Goal: Task Accomplishment & Management: Manage account settings

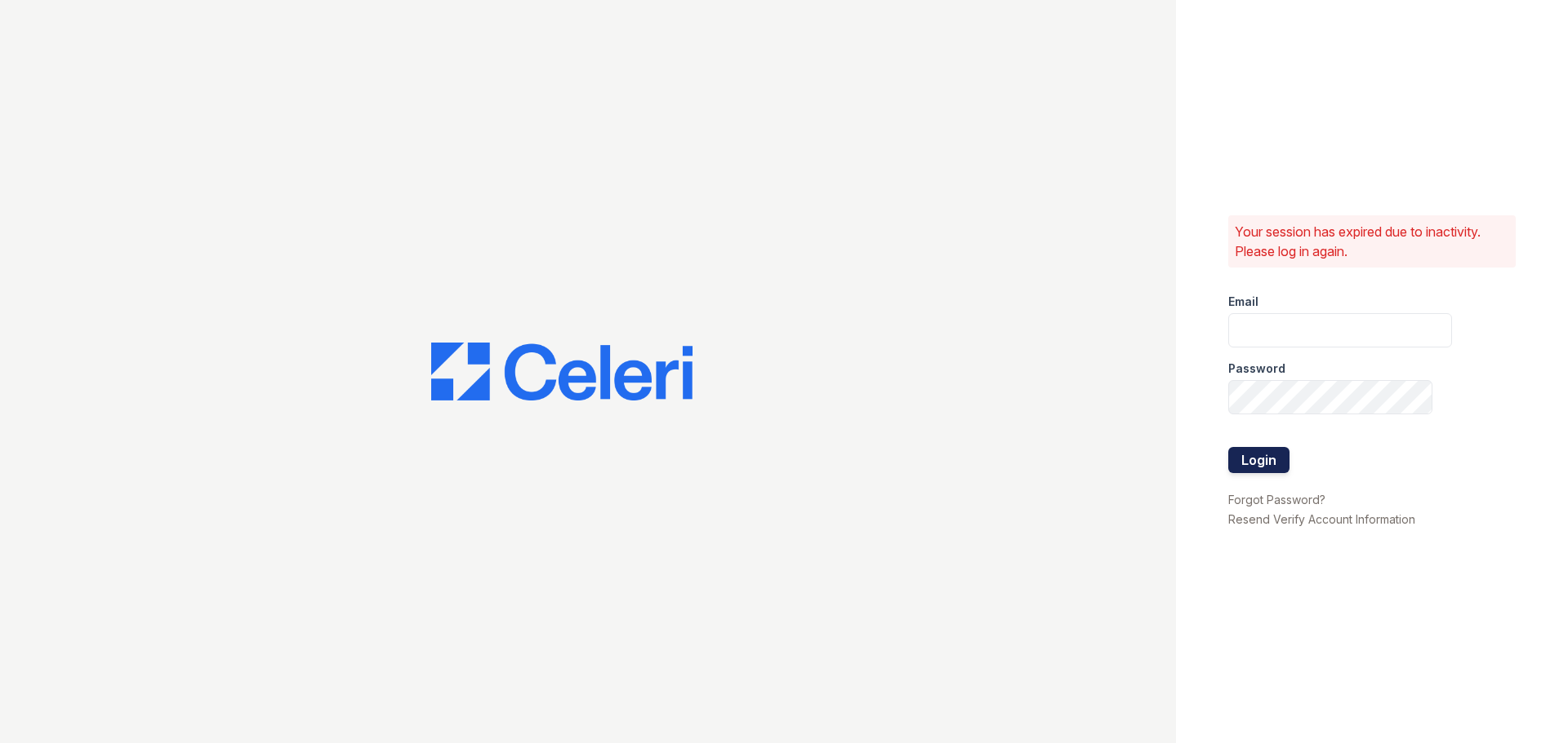
type input "summergate1@cafmanagement.com"
click at [1250, 450] on button "Login" at bounding box center [1259, 460] width 62 height 26
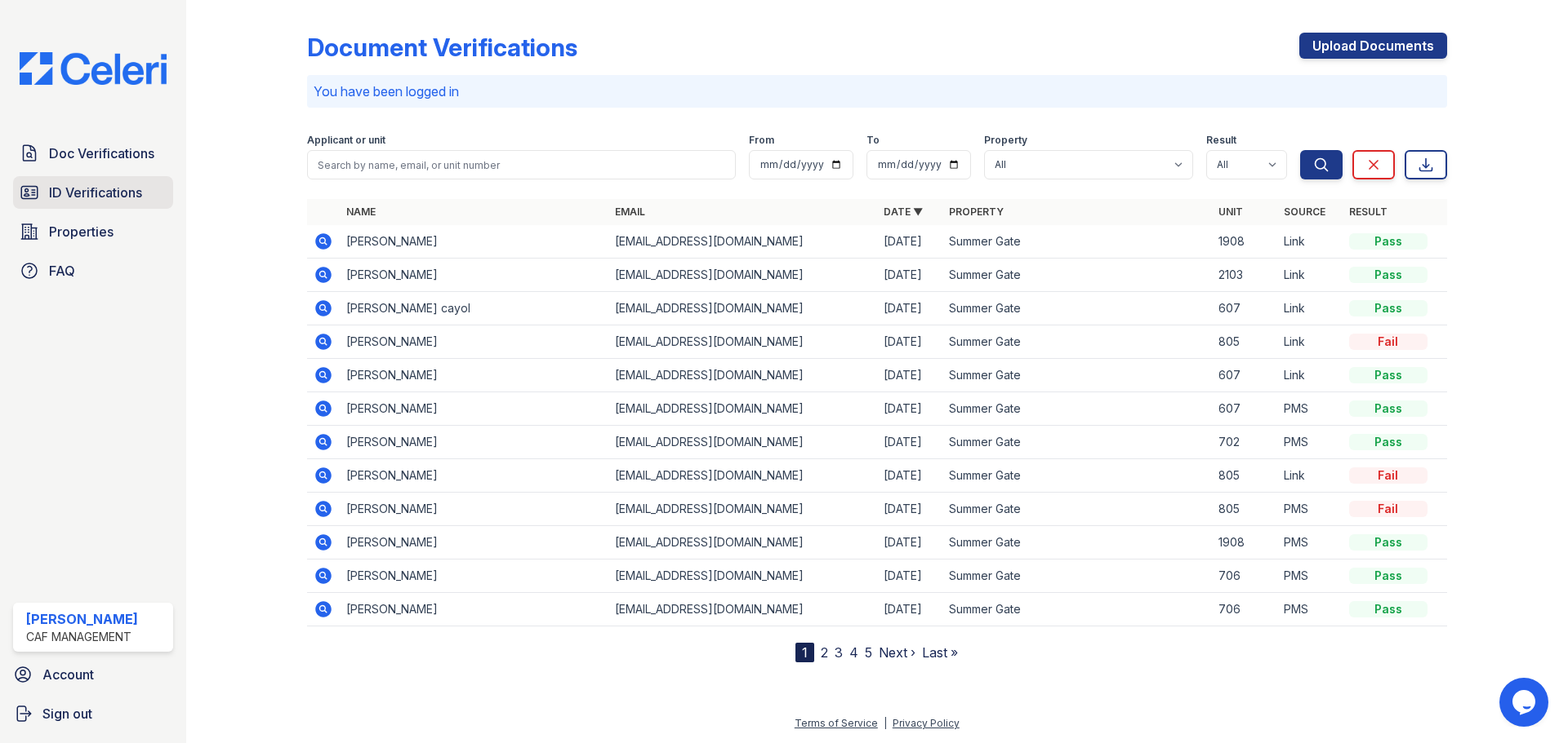
click at [113, 188] on span "ID Verifications" at bounding box center [95, 193] width 93 height 20
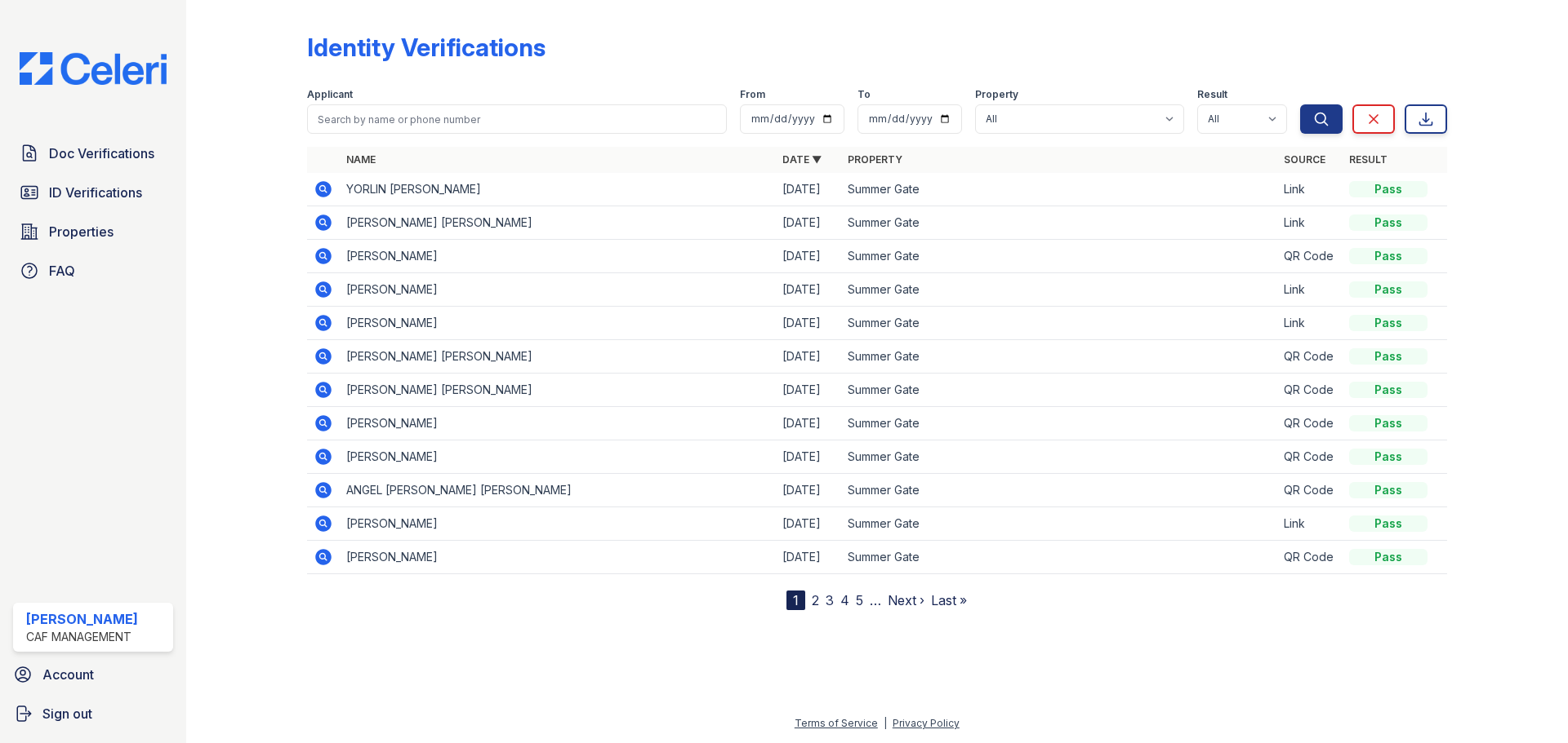
click at [320, 290] on icon at bounding box center [323, 290] width 20 height 20
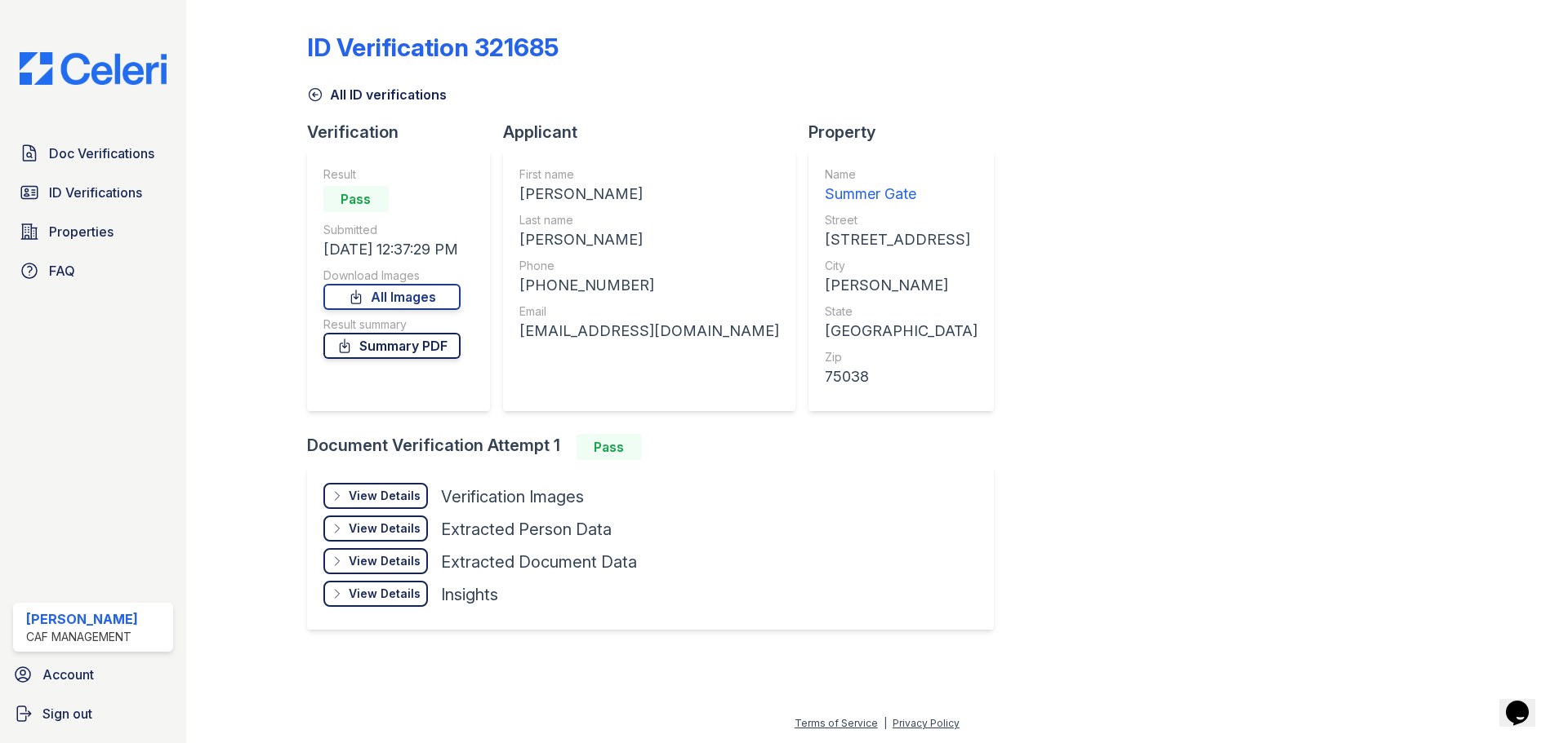
click at [390, 334] on link "Summary PDF" at bounding box center [392, 346] width 137 height 26
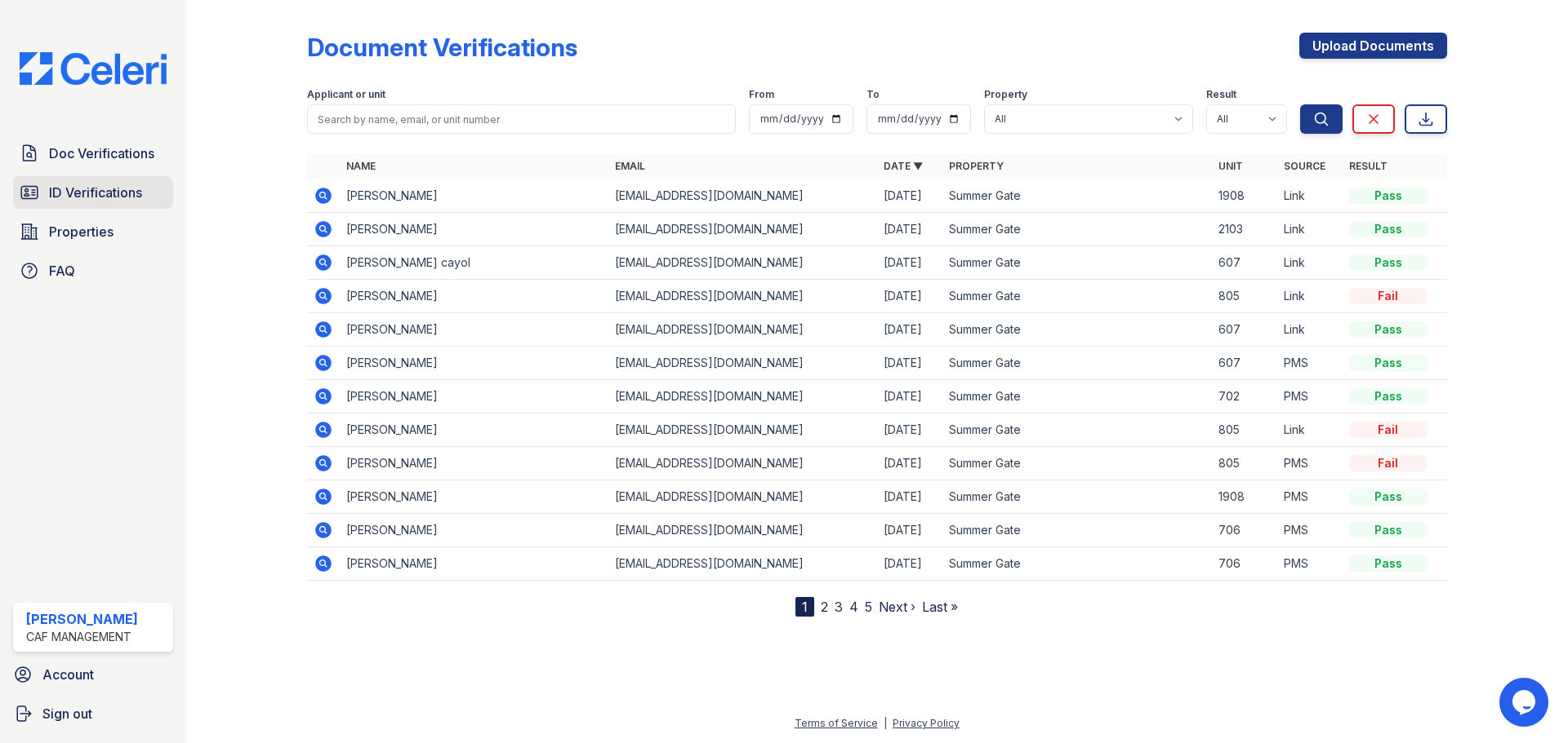
click at [86, 191] on span "ID Verifications" at bounding box center [95, 193] width 93 height 20
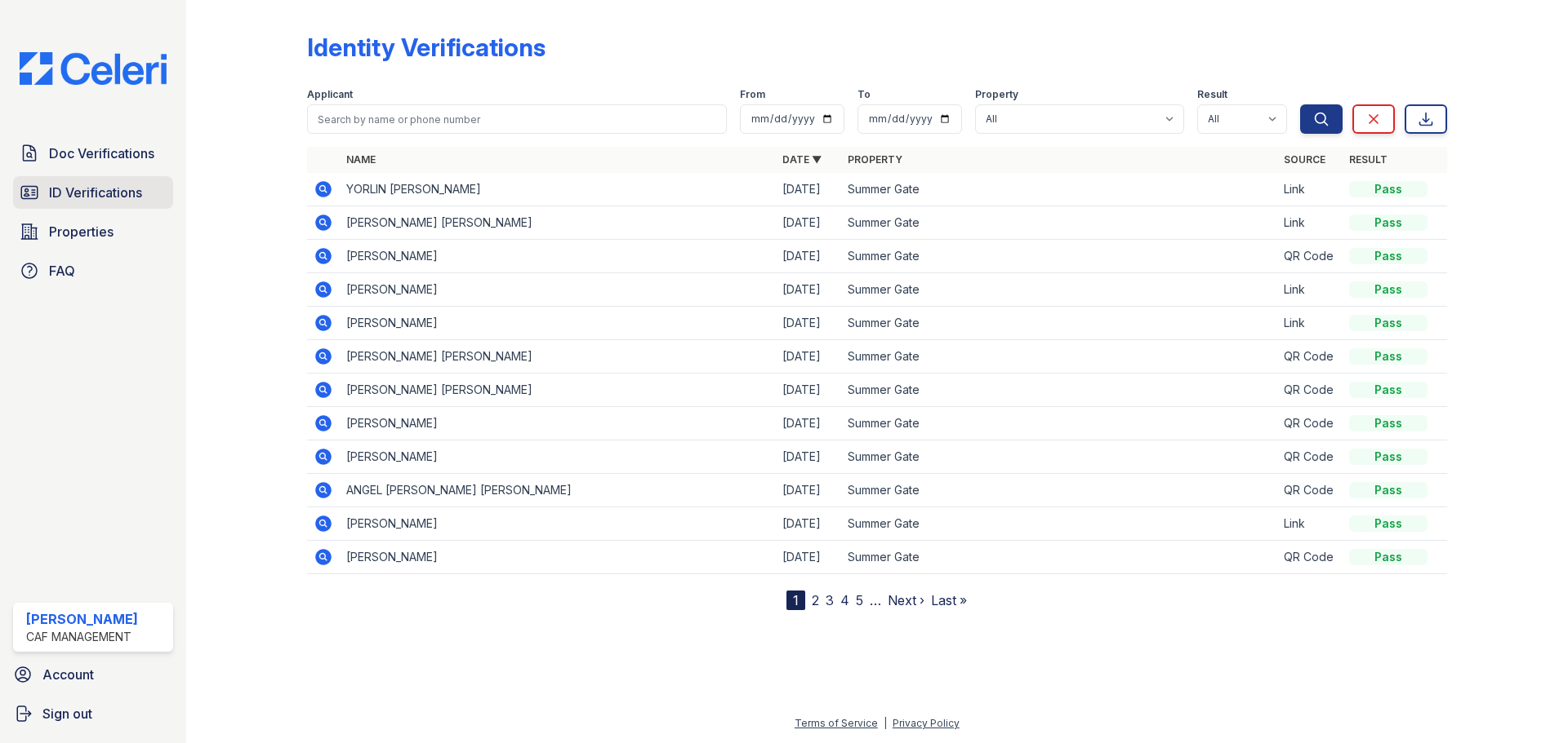
click at [46, 188] on link "ID Verifications" at bounding box center [92, 192] width 160 height 32
click at [319, 219] on icon at bounding box center [323, 222] width 17 height 17
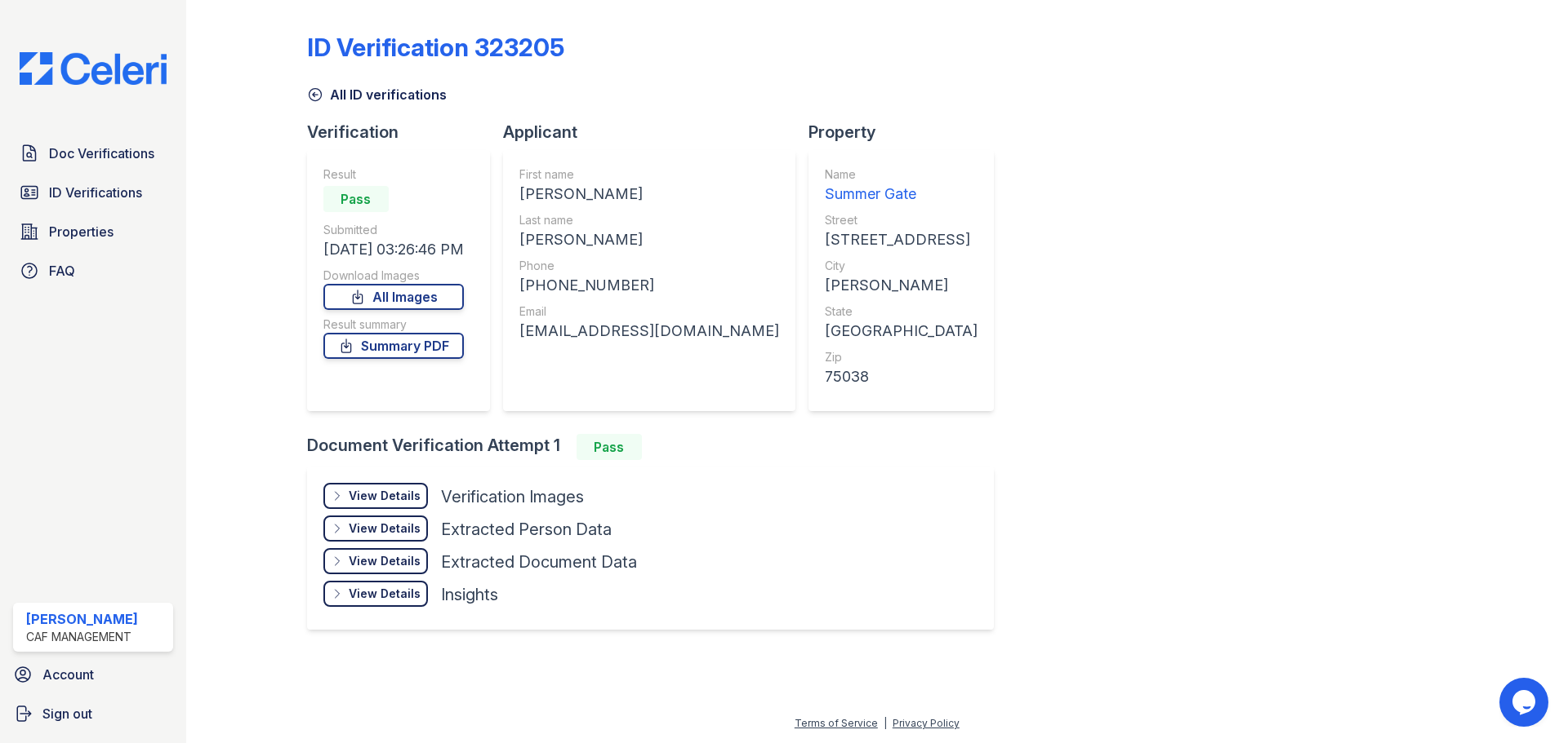
click at [362, 495] on div "View Details" at bounding box center [384, 496] width 71 height 17
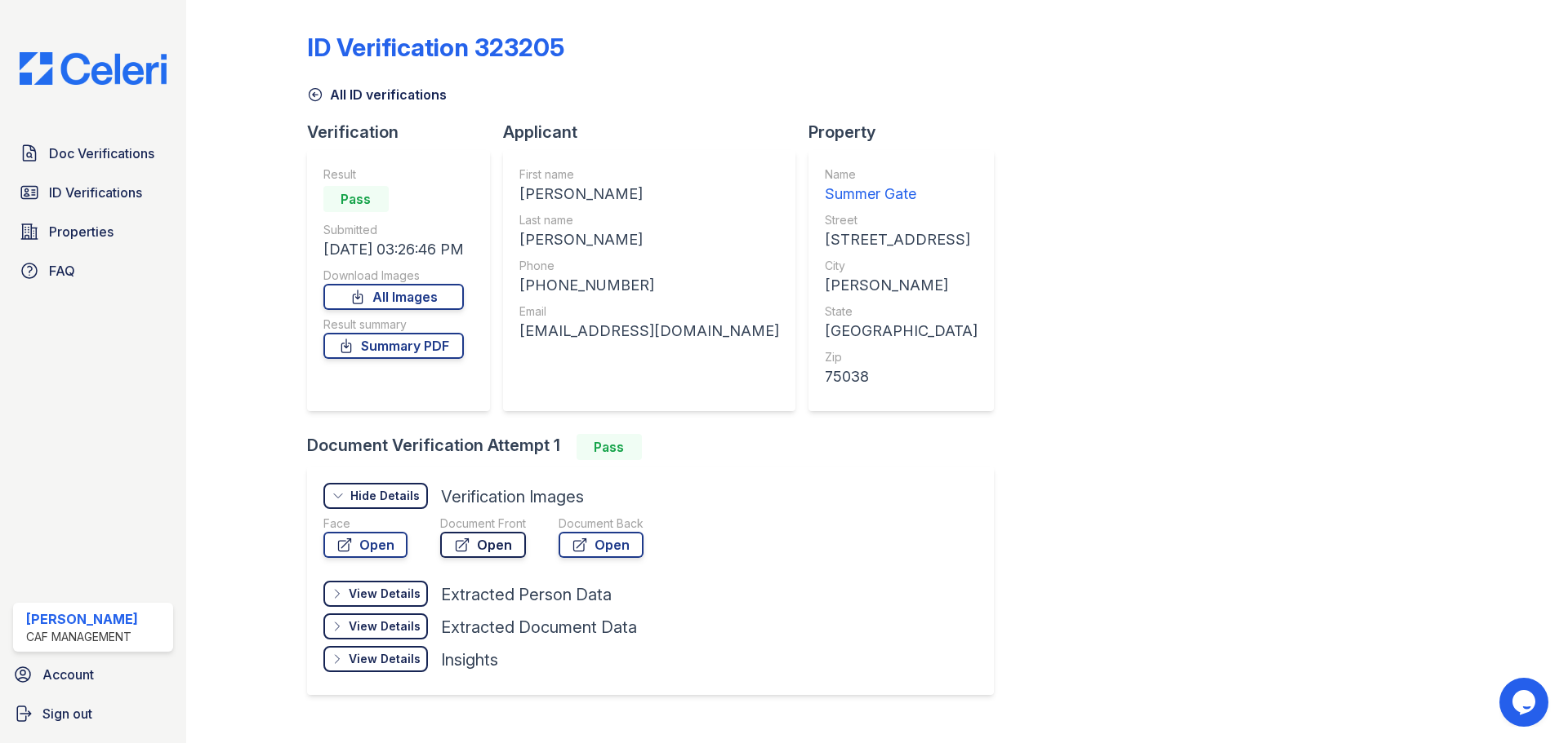
click at [478, 547] on link "Open" at bounding box center [483, 545] width 86 height 26
click at [602, 537] on link "Open" at bounding box center [600, 545] width 85 height 26
click at [81, 155] on span "Doc Verifications" at bounding box center [102, 154] width 106 height 20
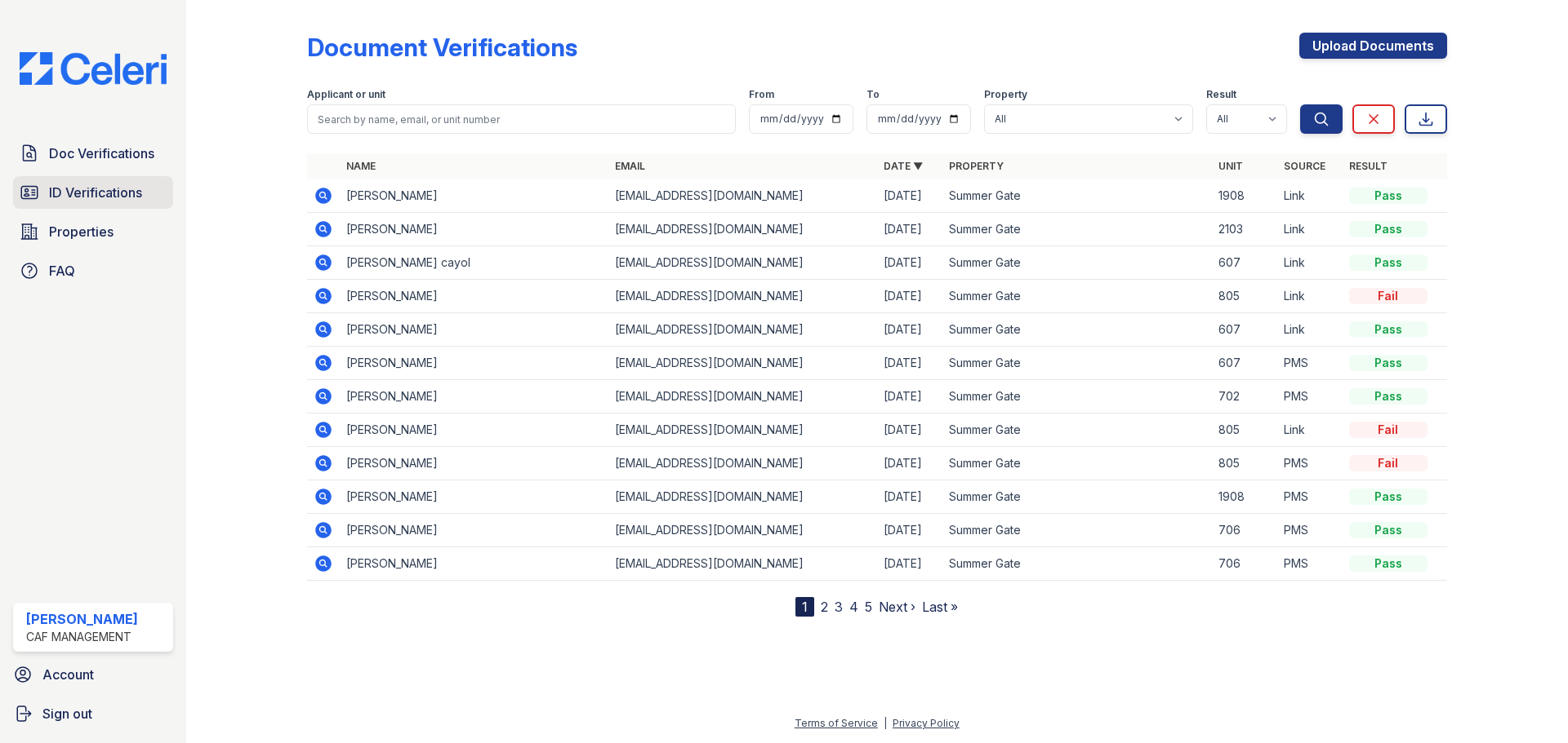
click at [75, 195] on span "ID Verifications" at bounding box center [95, 193] width 93 height 20
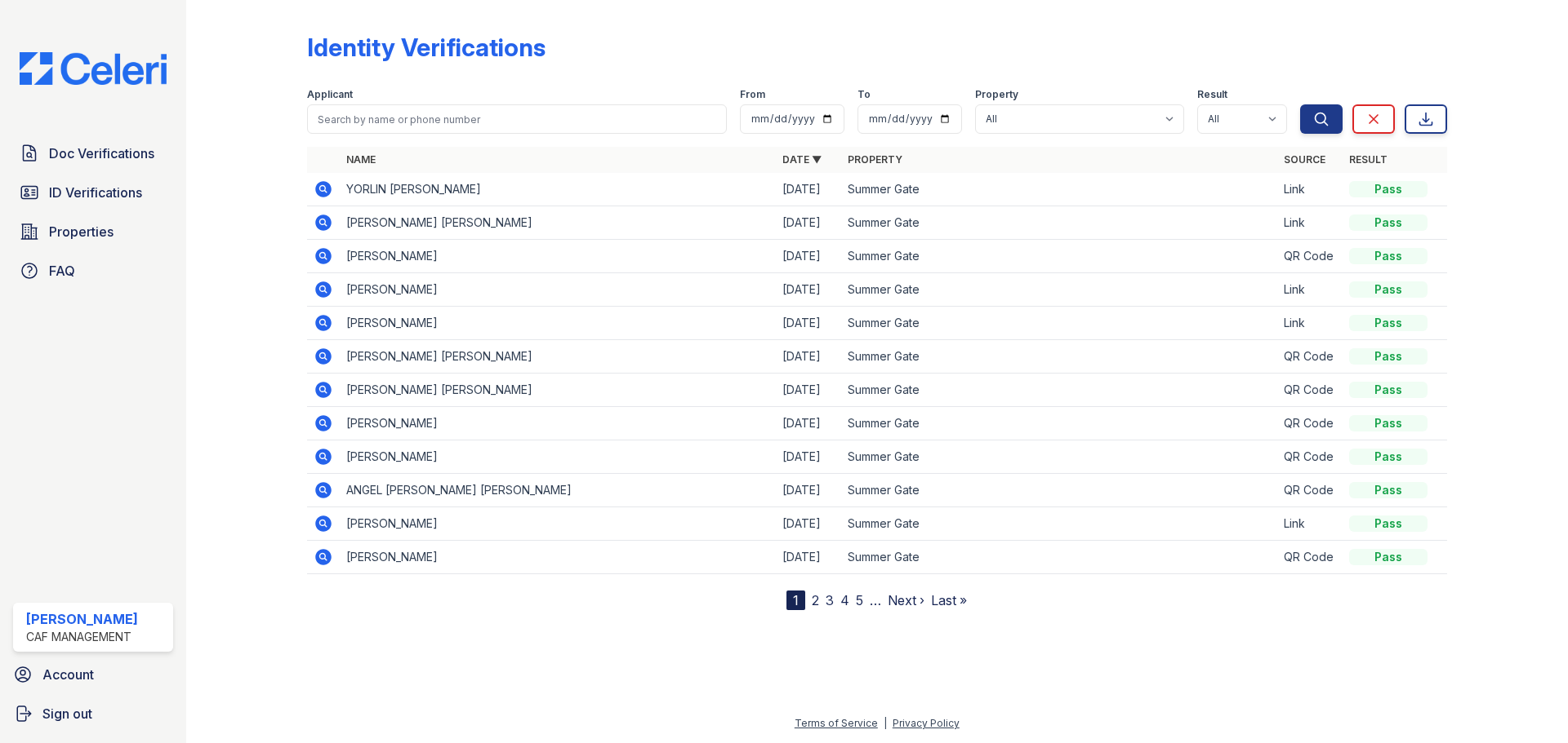
click at [321, 195] on icon at bounding box center [323, 189] width 17 height 17
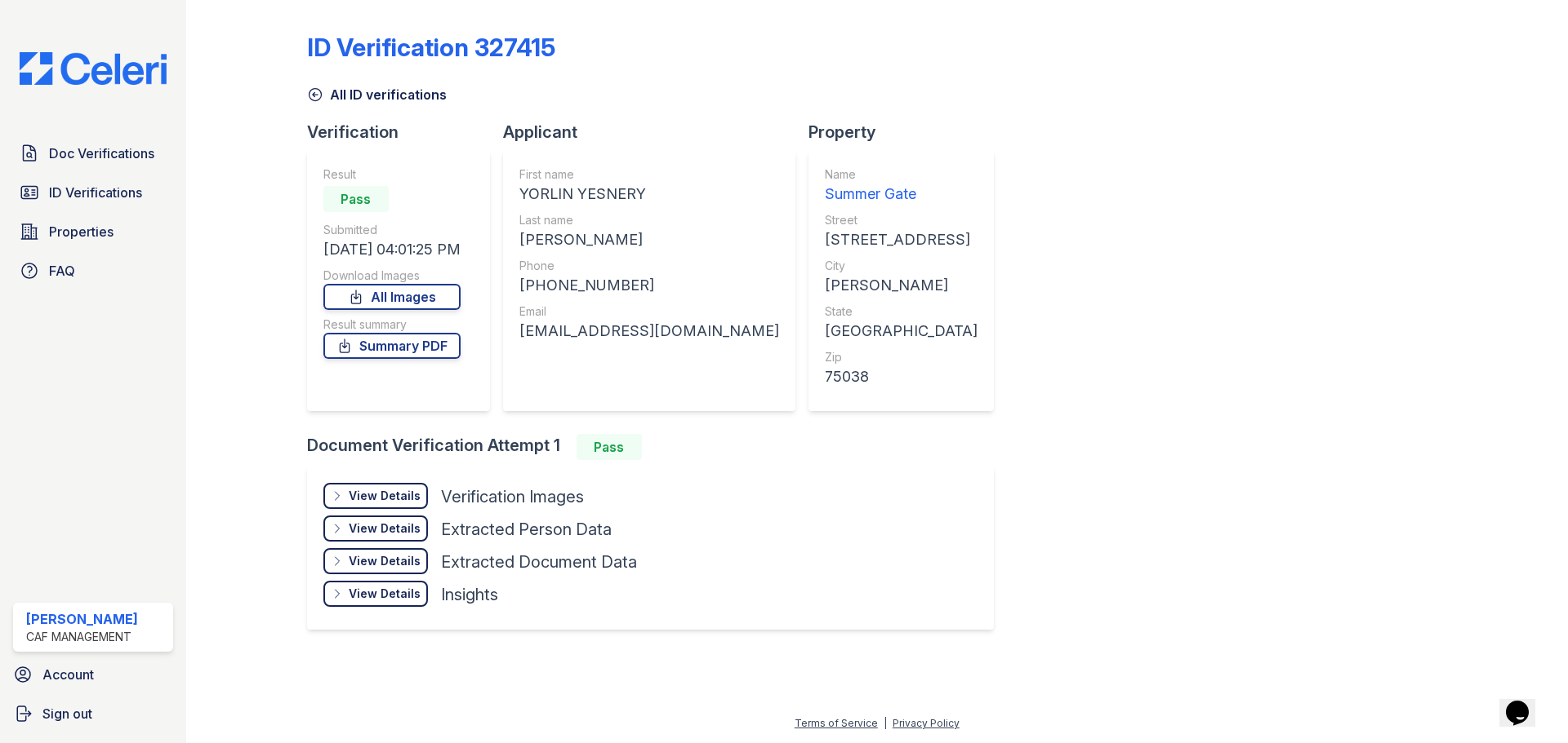
click at [376, 494] on div "View Details" at bounding box center [384, 496] width 71 height 17
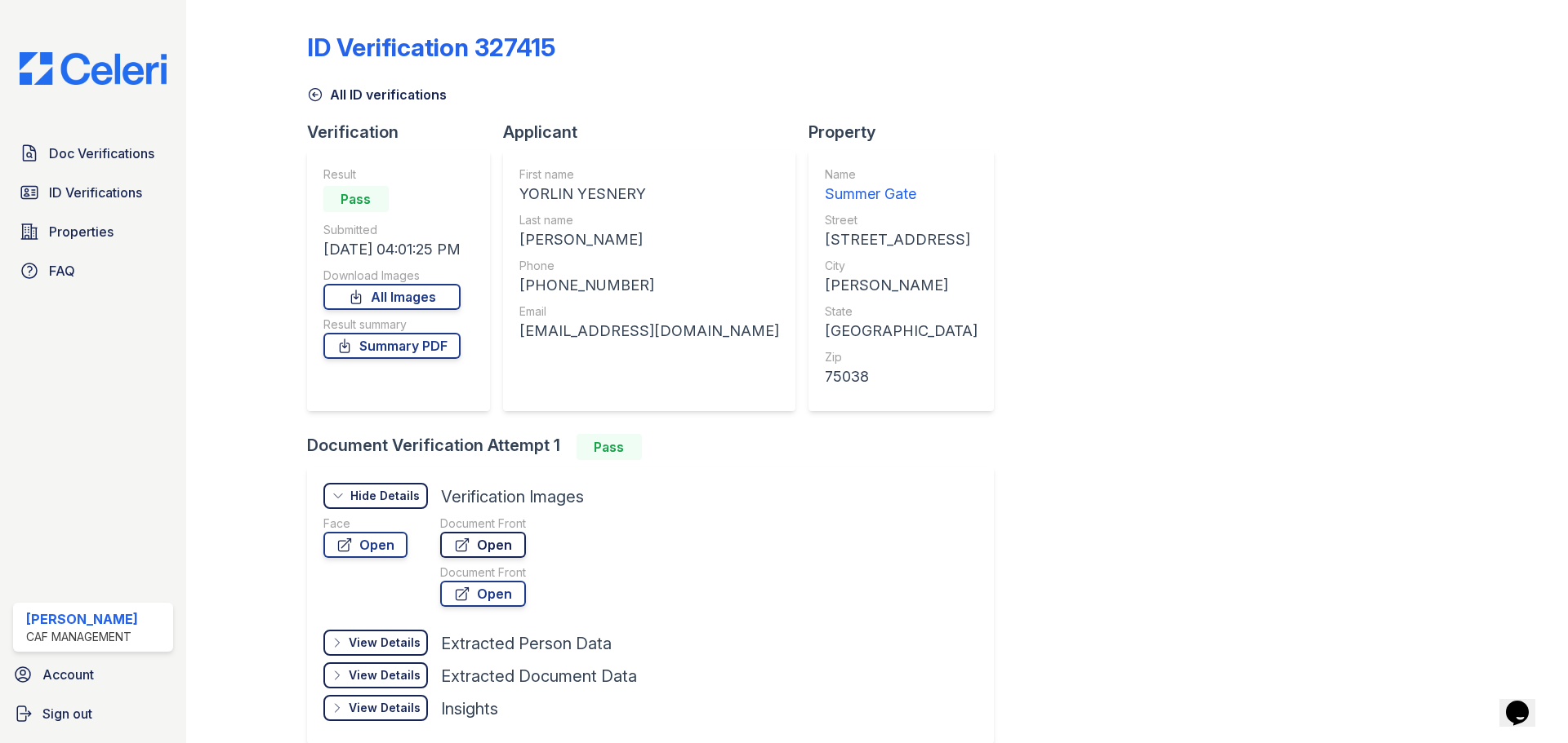
click at [514, 547] on link "Open" at bounding box center [483, 545] width 86 height 26
click at [81, 199] on span "ID Verifications" at bounding box center [95, 193] width 93 height 20
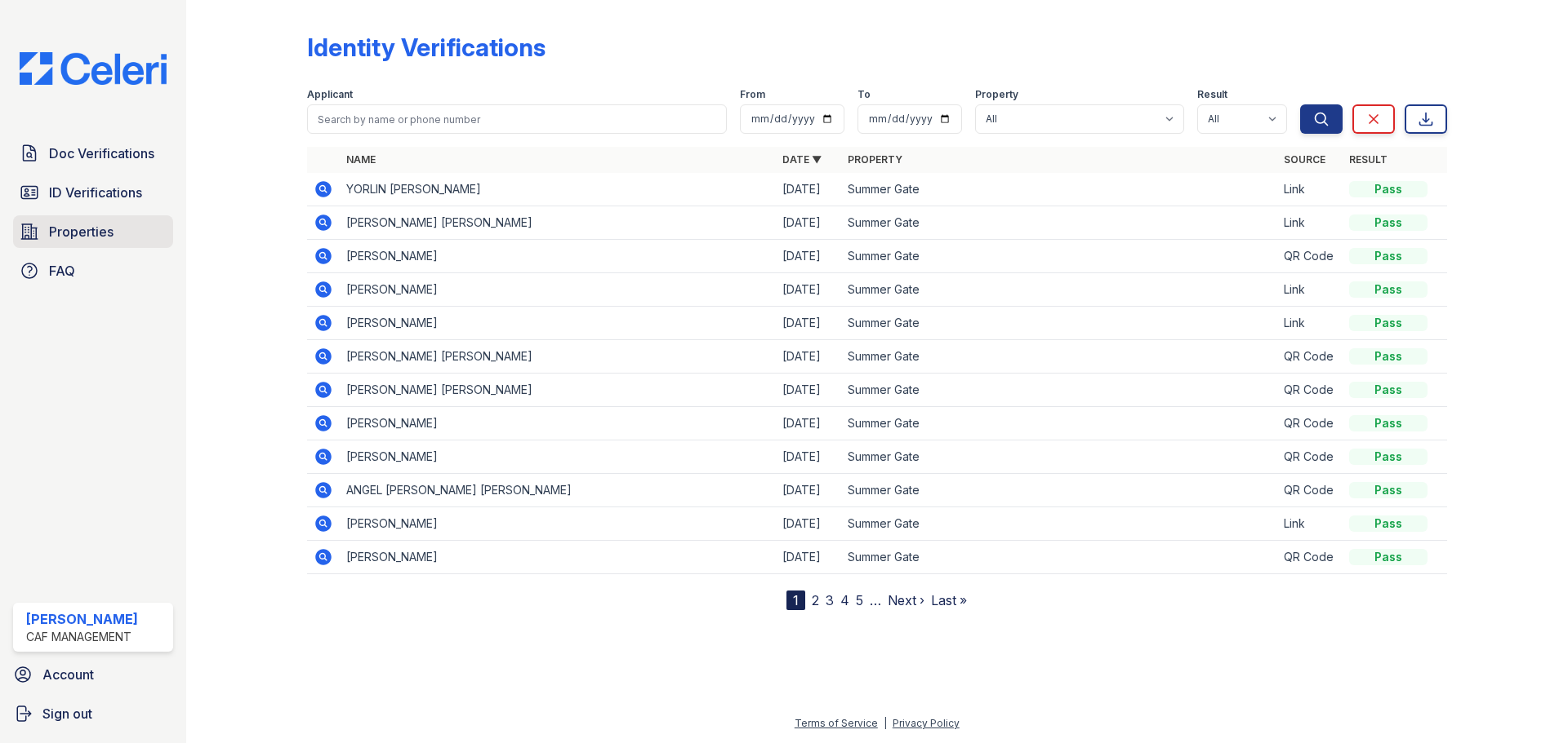
click at [91, 223] on span "Properties" at bounding box center [81, 232] width 65 height 20
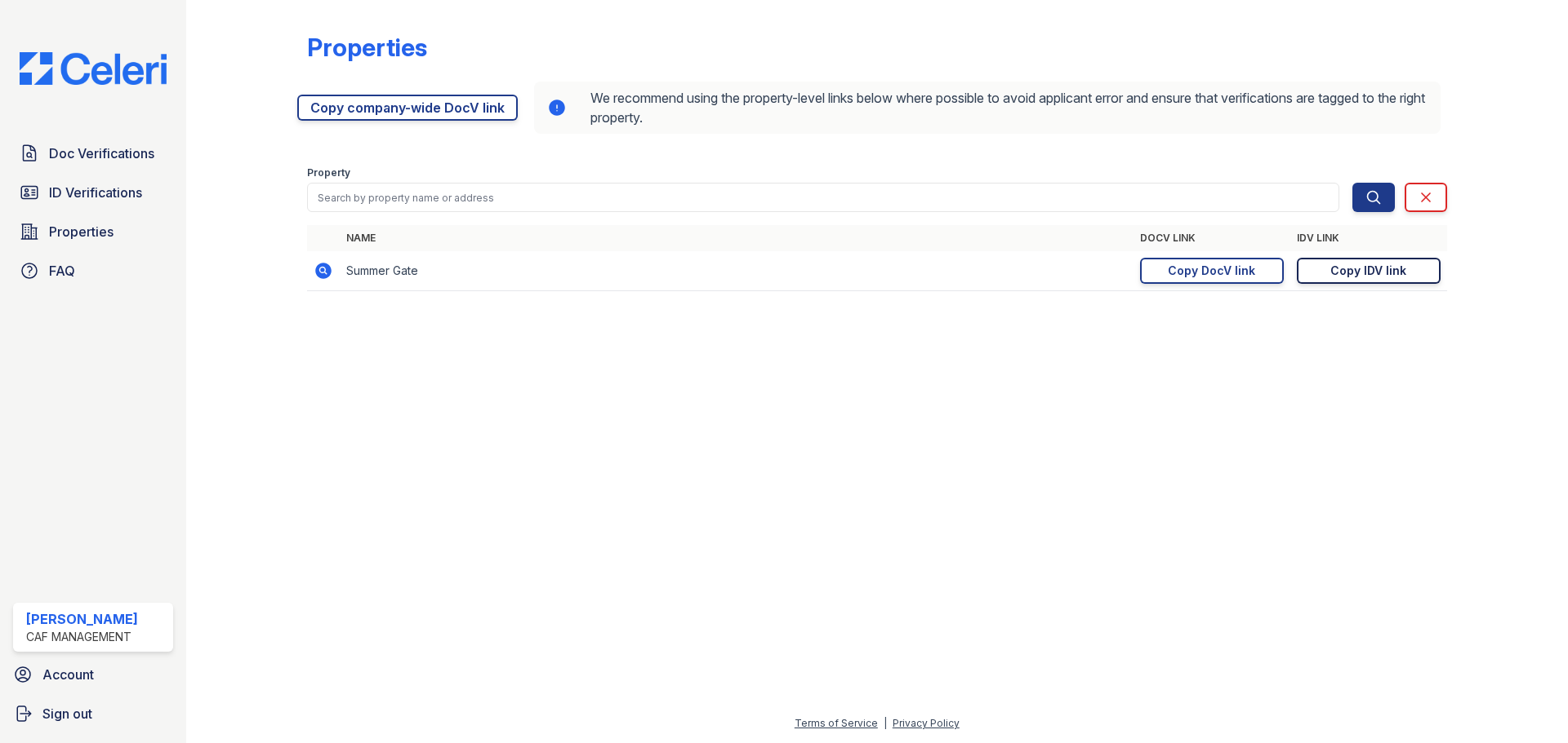
click at [1338, 280] on link "Copy IDV link Copy link" at bounding box center [1368, 270] width 144 height 26
click at [59, 188] on span "ID Verifications" at bounding box center [95, 193] width 93 height 20
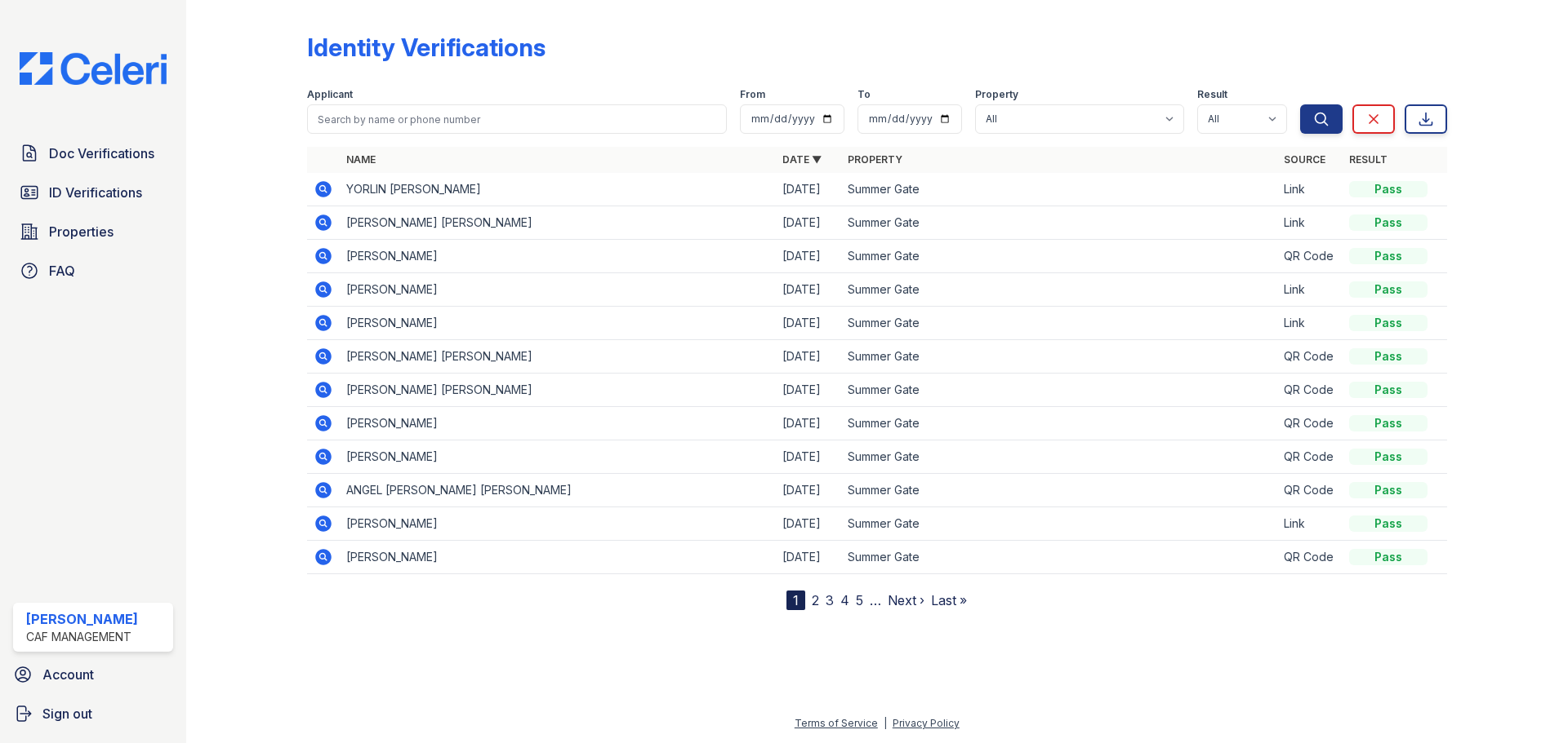
click at [325, 257] on icon at bounding box center [323, 256] width 20 height 20
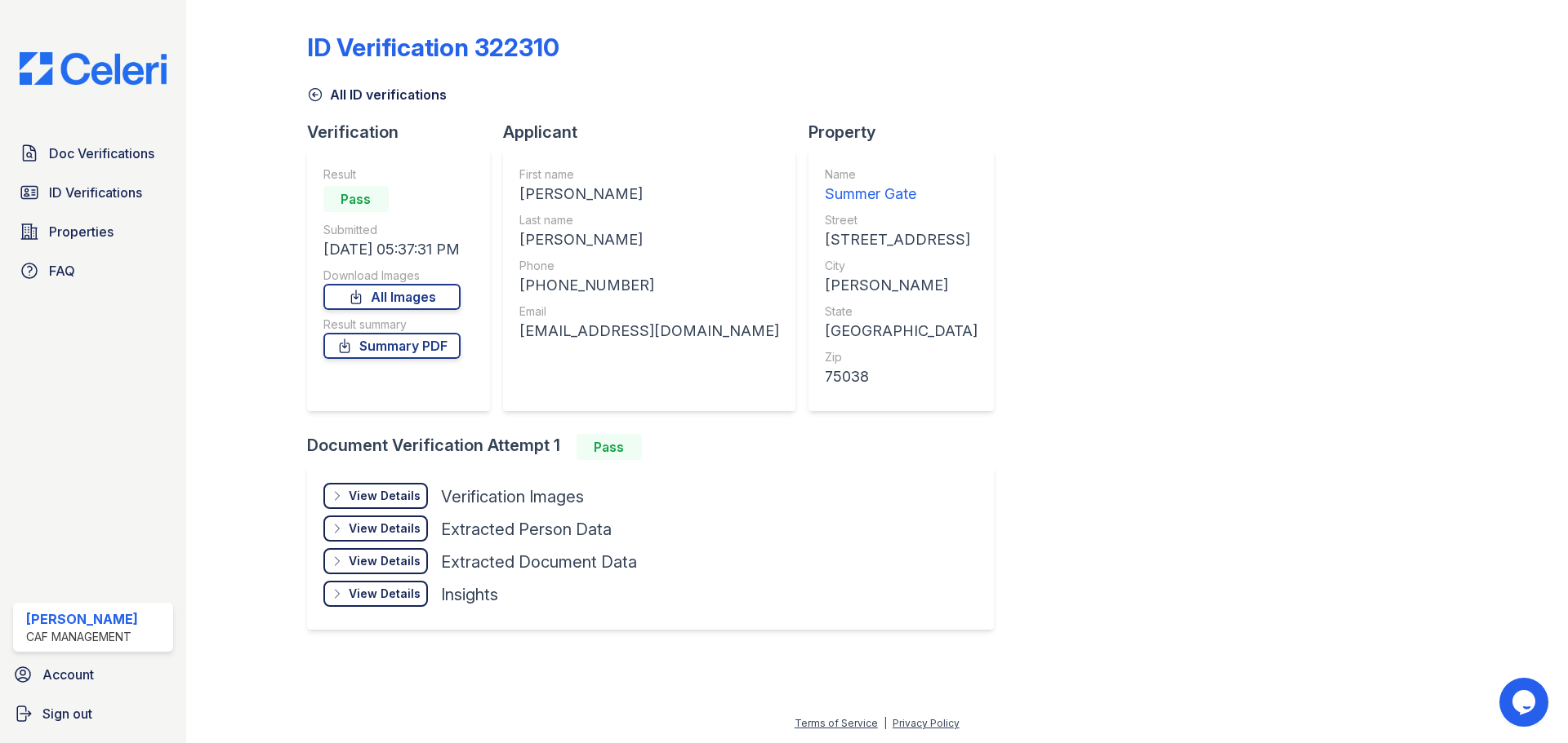
click at [393, 489] on div "View Details" at bounding box center [384, 496] width 71 height 17
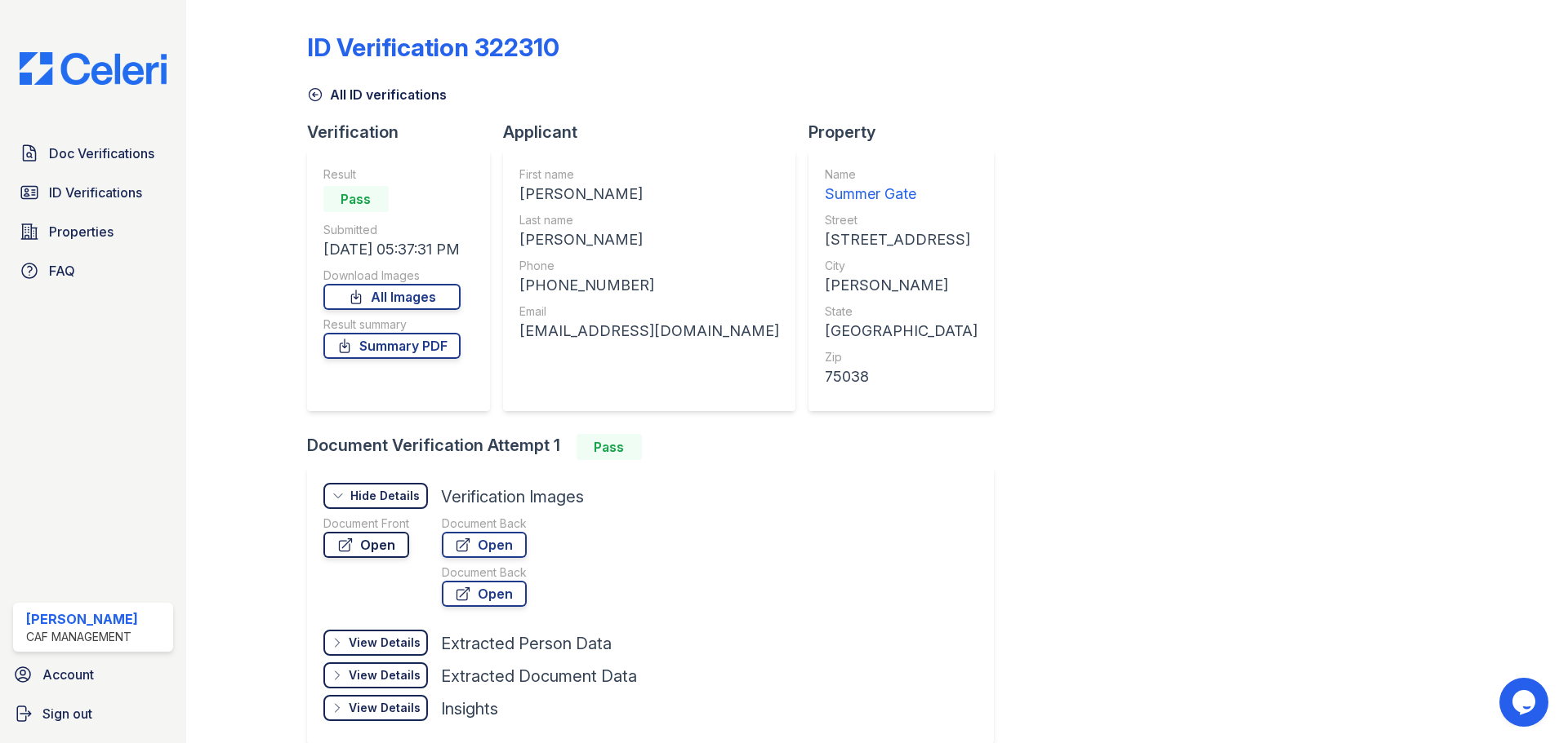
click at [382, 540] on link "Open" at bounding box center [366, 545] width 86 height 26
click at [83, 194] on span "ID Verifications" at bounding box center [95, 193] width 93 height 20
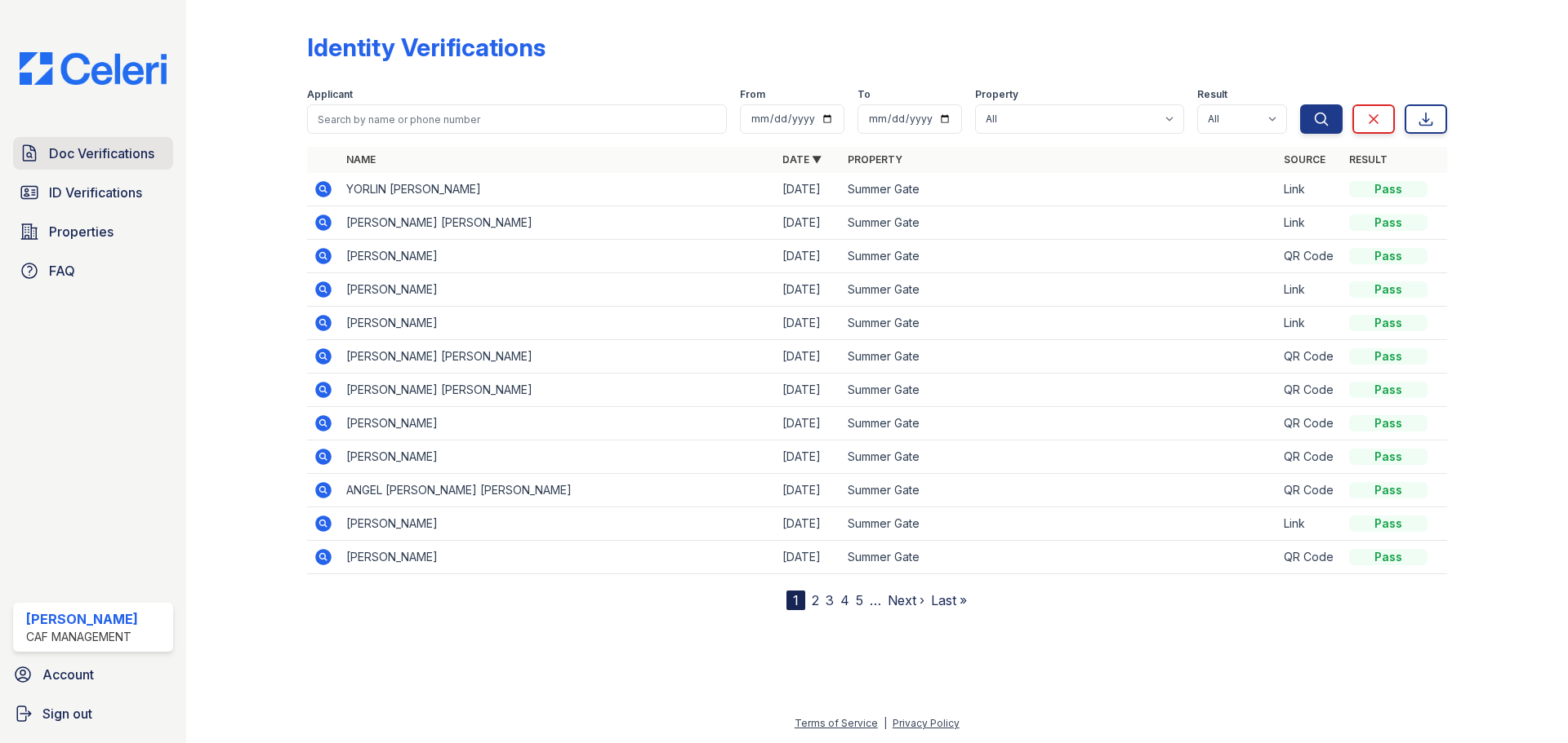
click at [58, 156] on span "Doc Verifications" at bounding box center [102, 154] width 106 height 20
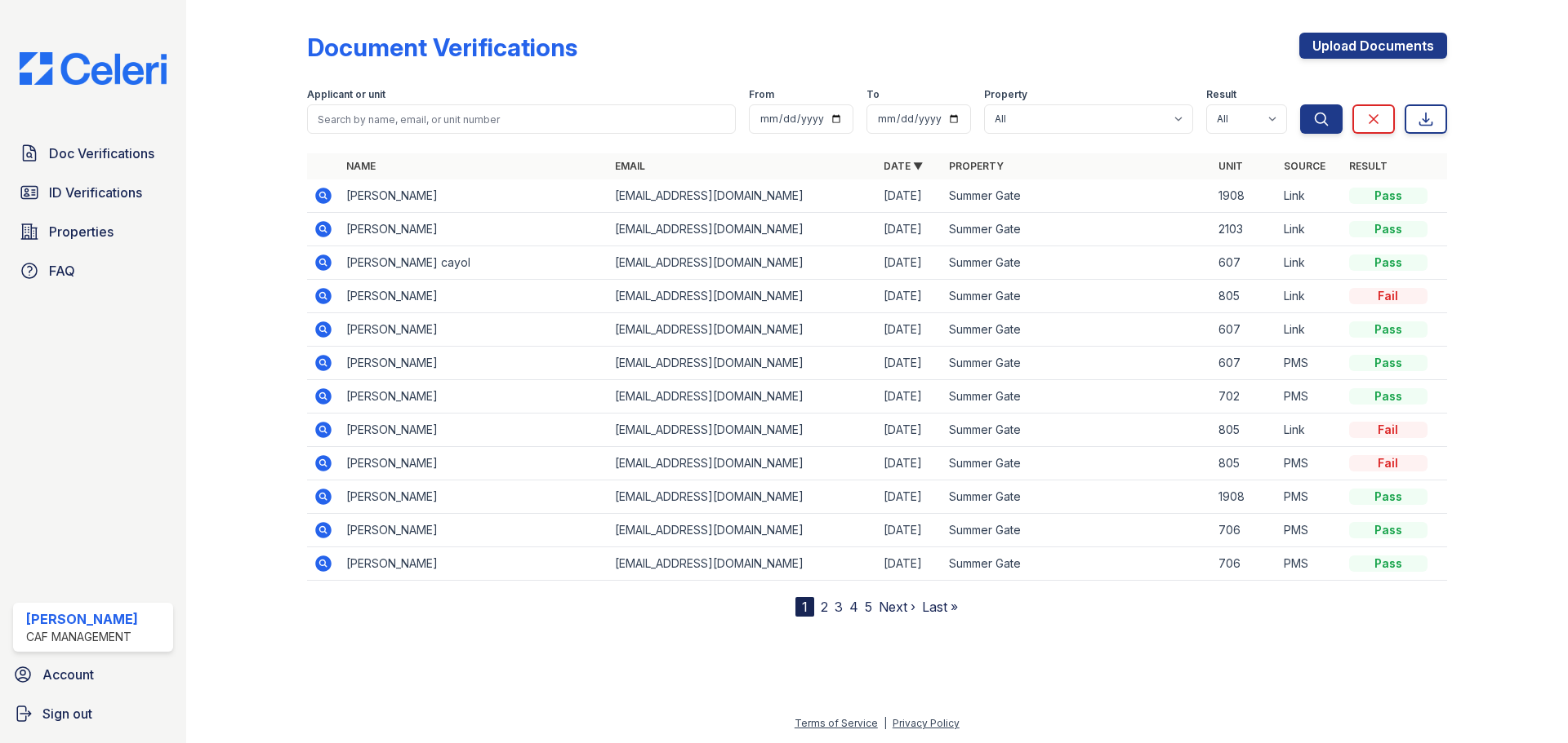
click at [317, 199] on icon at bounding box center [323, 196] width 17 height 17
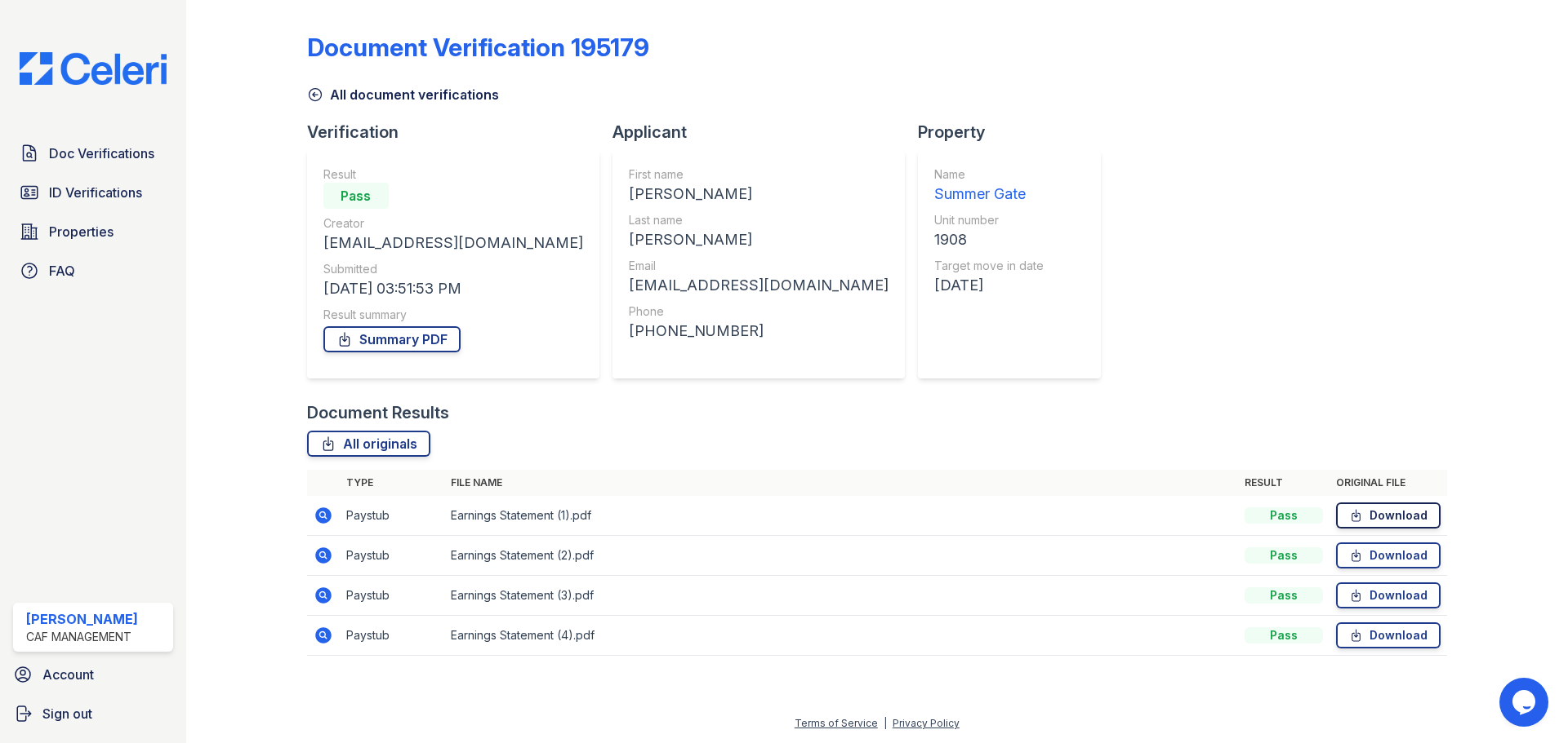
click at [1368, 514] on link "Download" at bounding box center [1388, 516] width 105 height 26
click at [1382, 546] on link "Download" at bounding box center [1388, 555] width 105 height 26
click at [1373, 594] on link "Download" at bounding box center [1388, 595] width 105 height 26
click at [1367, 631] on link "Download" at bounding box center [1388, 635] width 105 height 26
click at [63, 154] on span "Doc Verifications" at bounding box center [102, 154] width 106 height 20
